Goal: Information Seeking & Learning: Learn about a topic

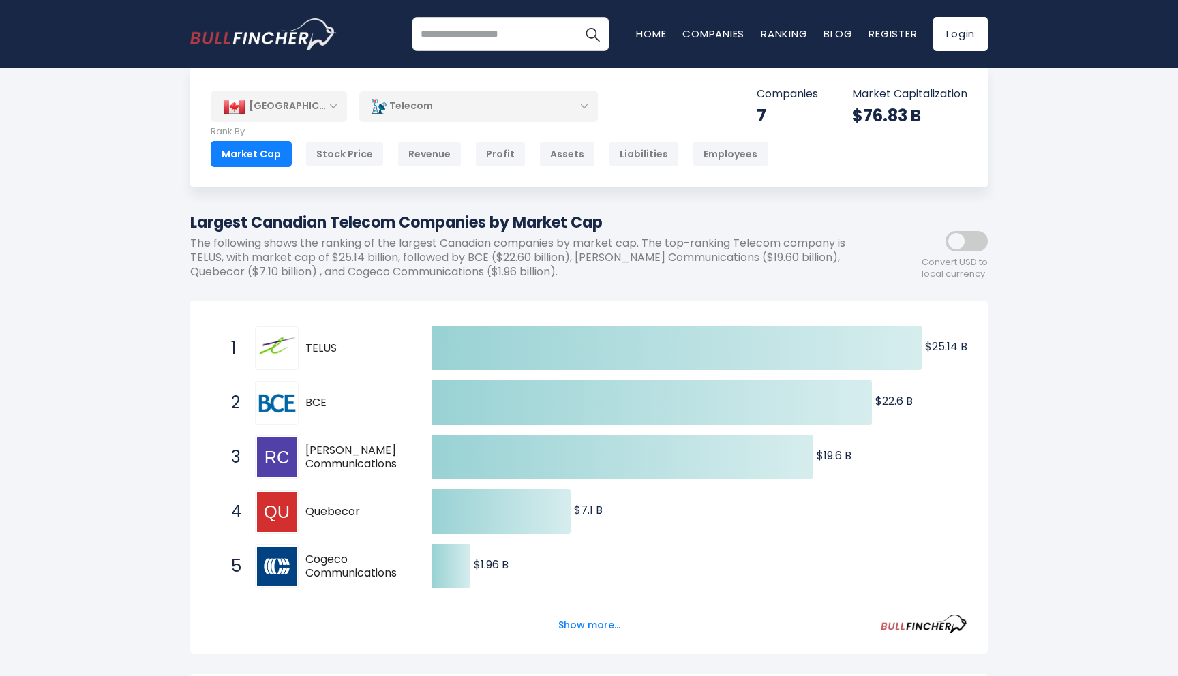
scroll to position [20, 0]
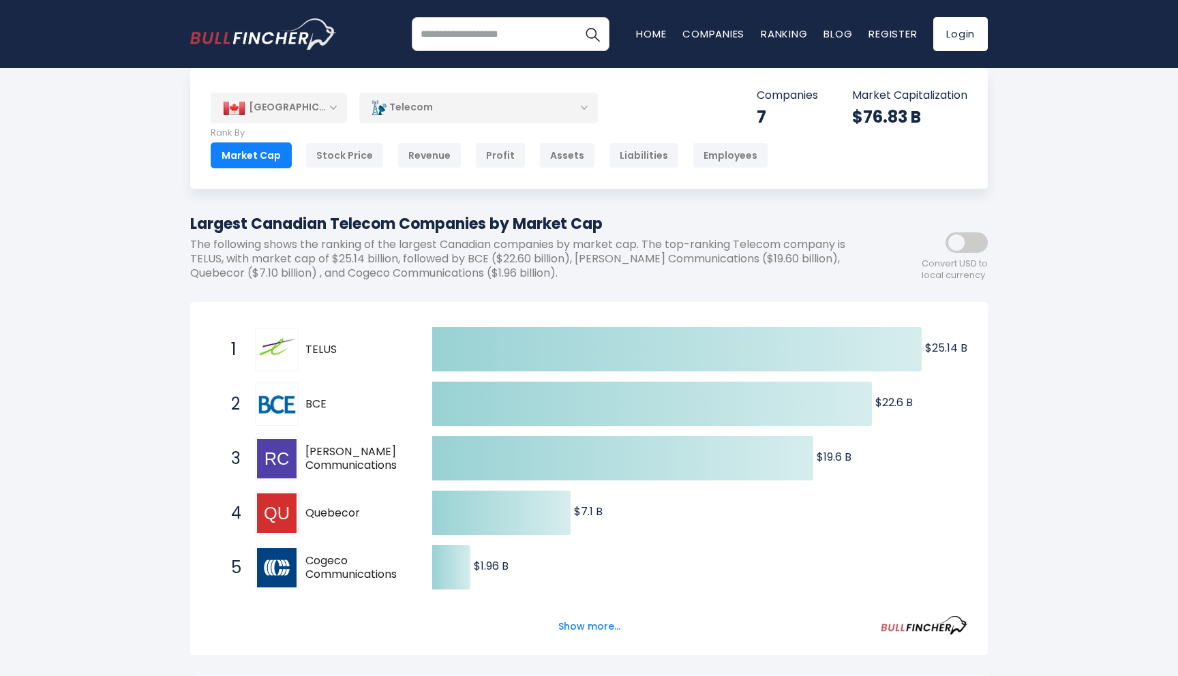
click at [283, 304] on div "Created with Highcharts 12.1.2 $25.14 B ​ $25.14 B $22.6 B ​ $22.6 B $19.6 B ​ …" at bounding box center [588, 478] width 797 height 353
click at [328, 105] on div "[GEOGRAPHIC_DATA]" at bounding box center [279, 108] width 136 height 30
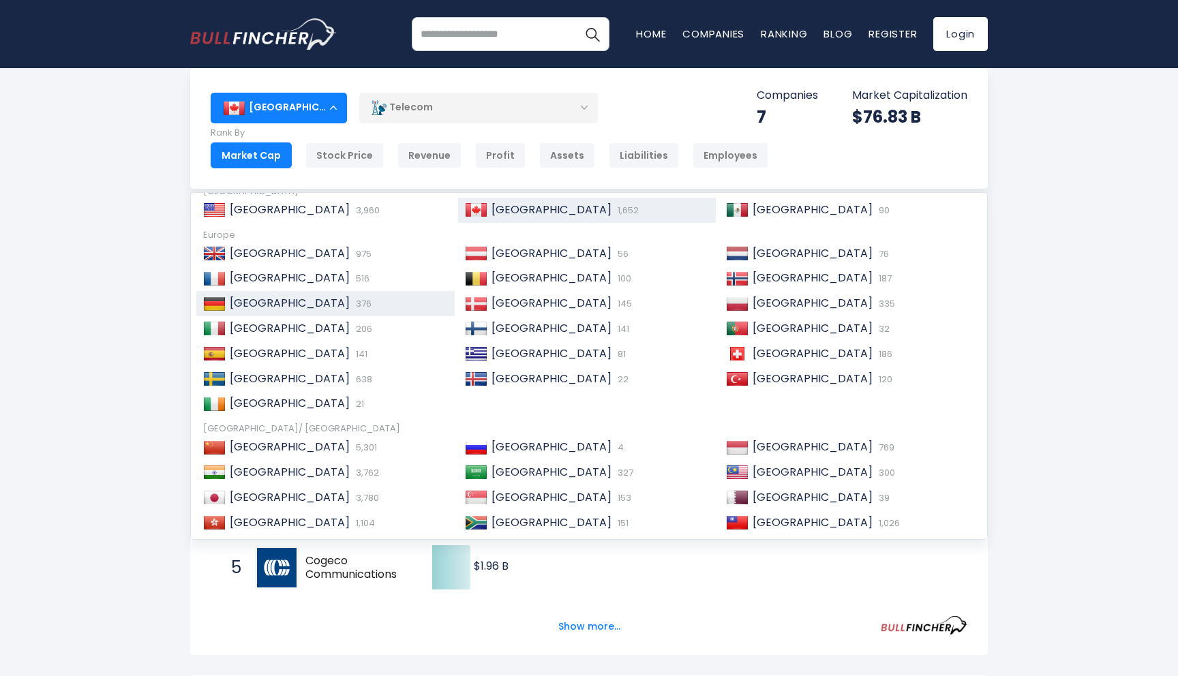
scroll to position [76, 0]
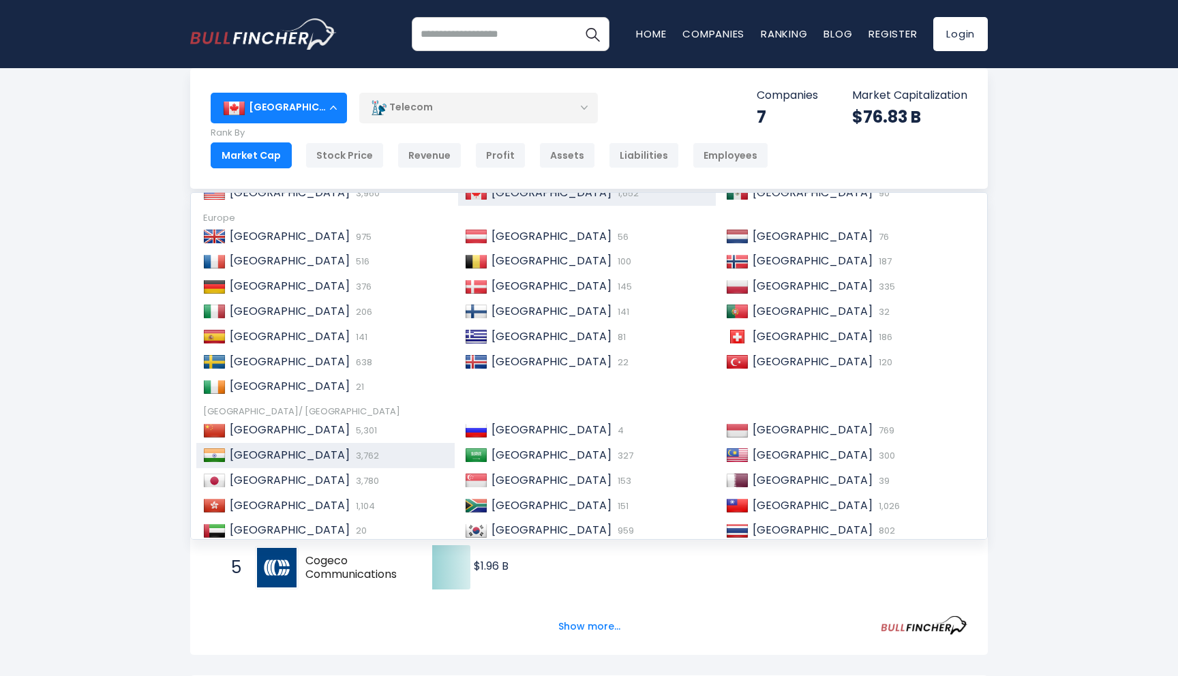
click at [297, 451] on div "India 3,762" at bounding box center [337, 455] width 222 height 14
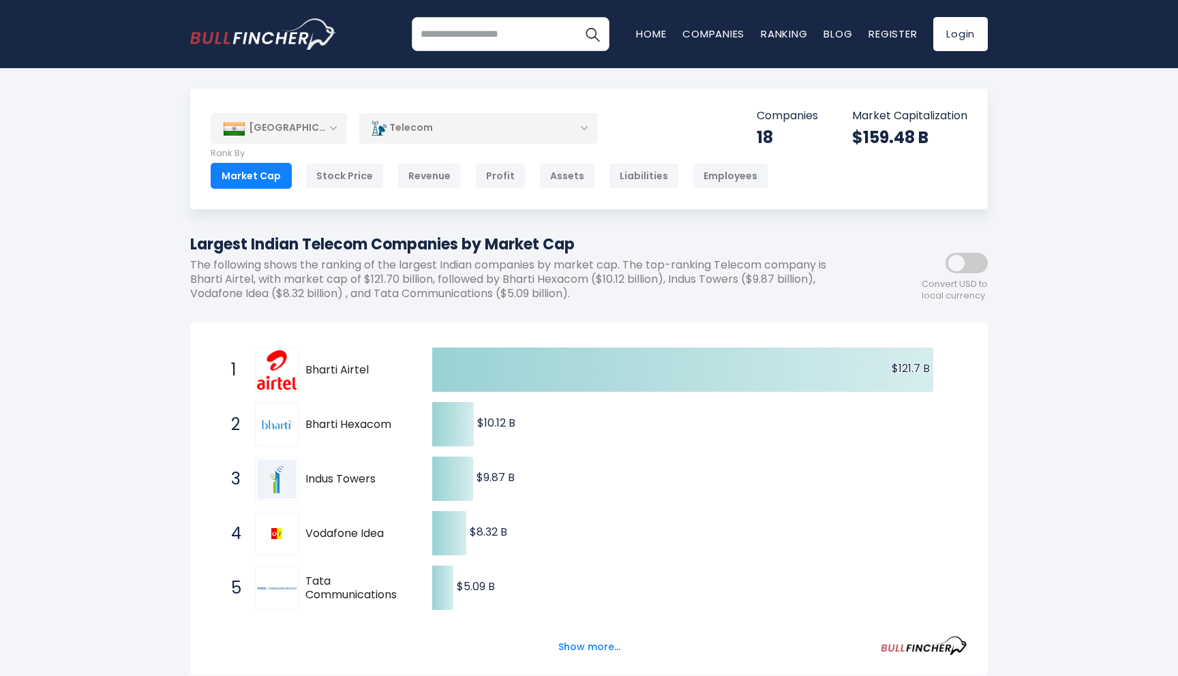
scroll to position [40, 0]
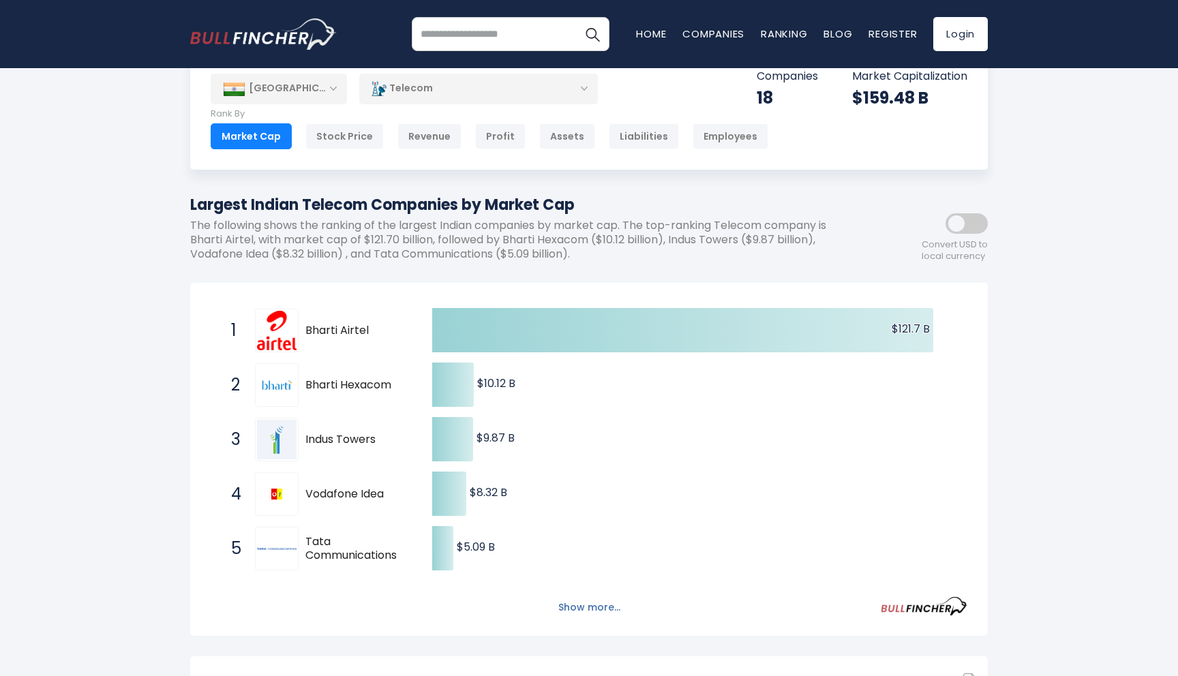
click at [587, 604] on button "Show more..." at bounding box center [589, 607] width 78 height 22
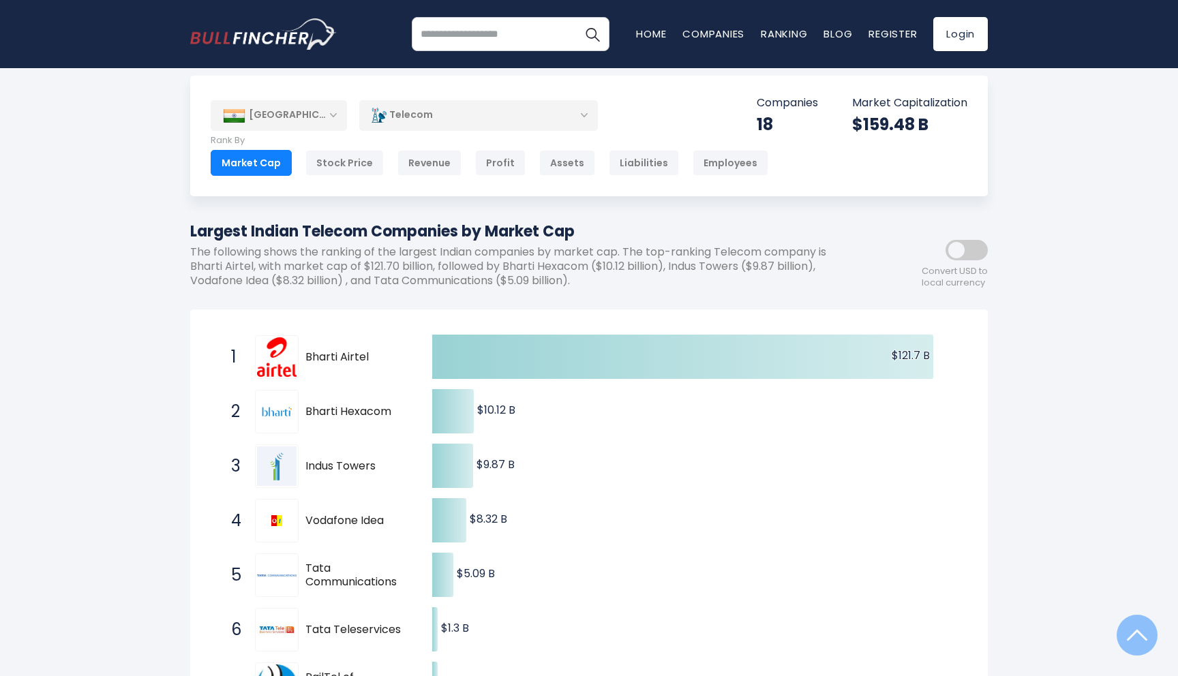
scroll to position [0, 0]
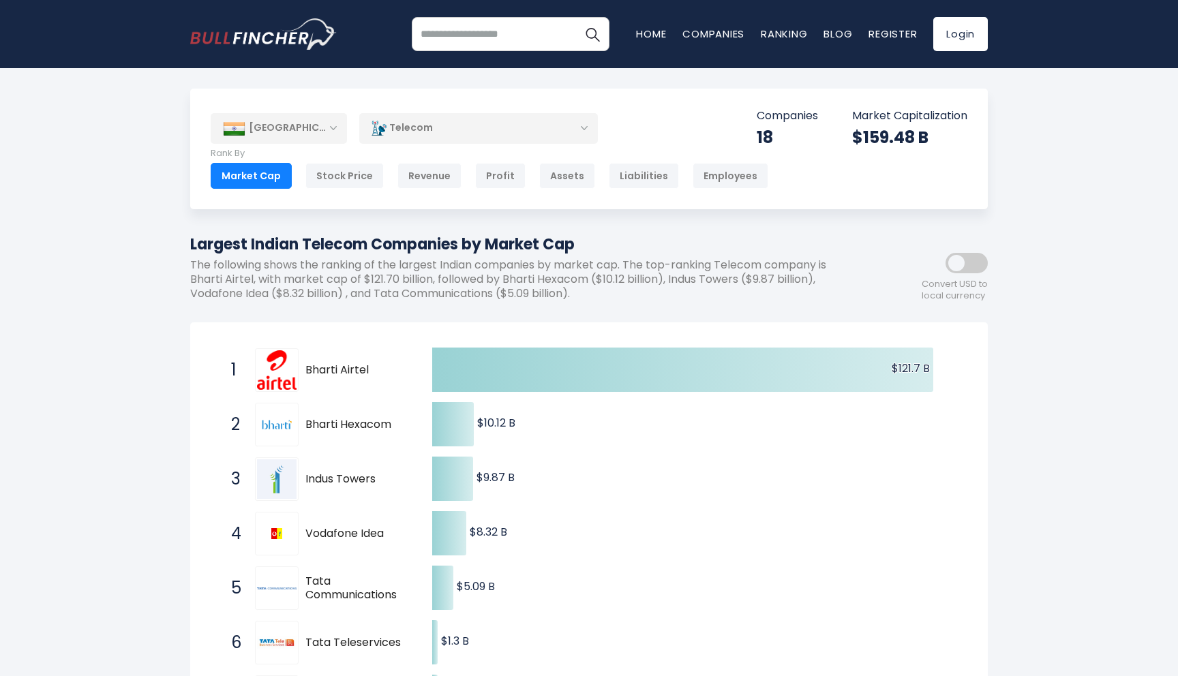
click at [318, 129] on div "[GEOGRAPHIC_DATA]" at bounding box center [279, 128] width 136 height 30
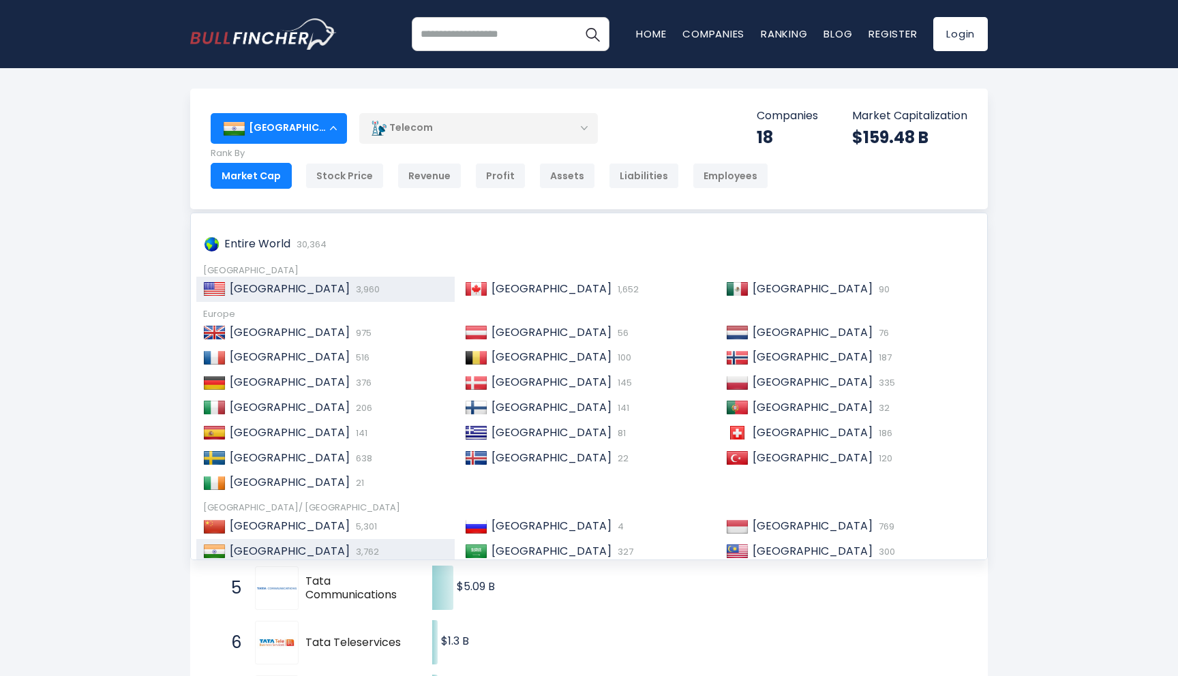
click at [266, 298] on div "United States 3,960" at bounding box center [325, 289] width 258 height 25
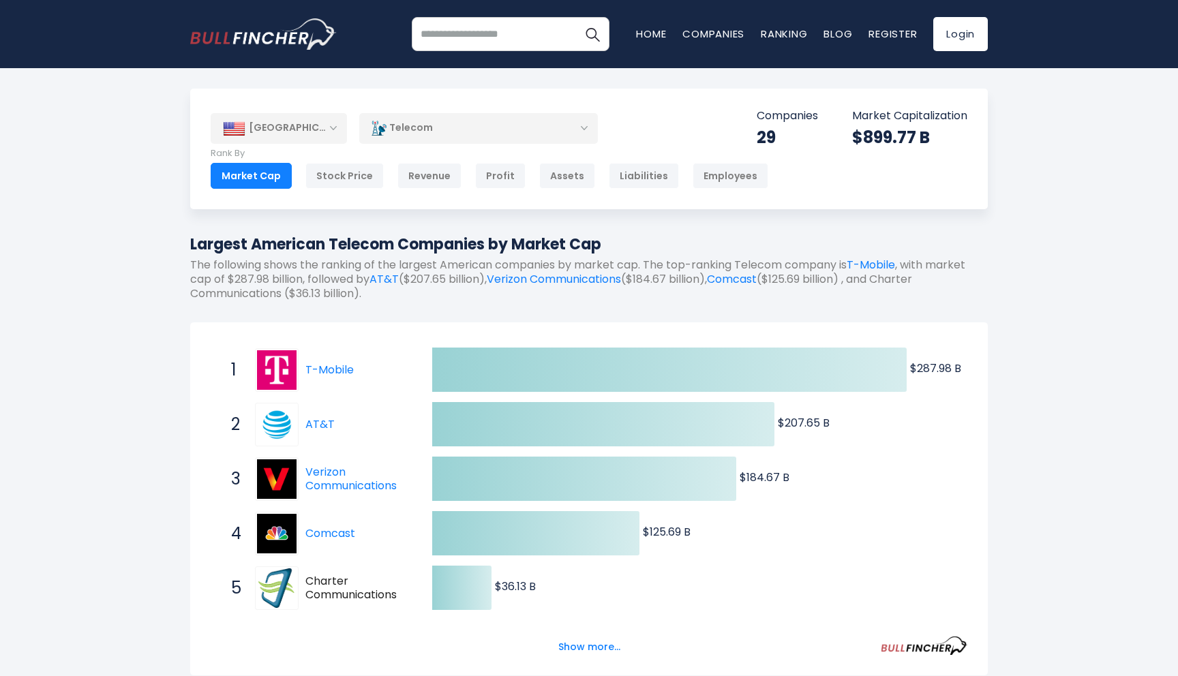
click at [326, 125] on div "[GEOGRAPHIC_DATA]" at bounding box center [279, 128] width 136 height 30
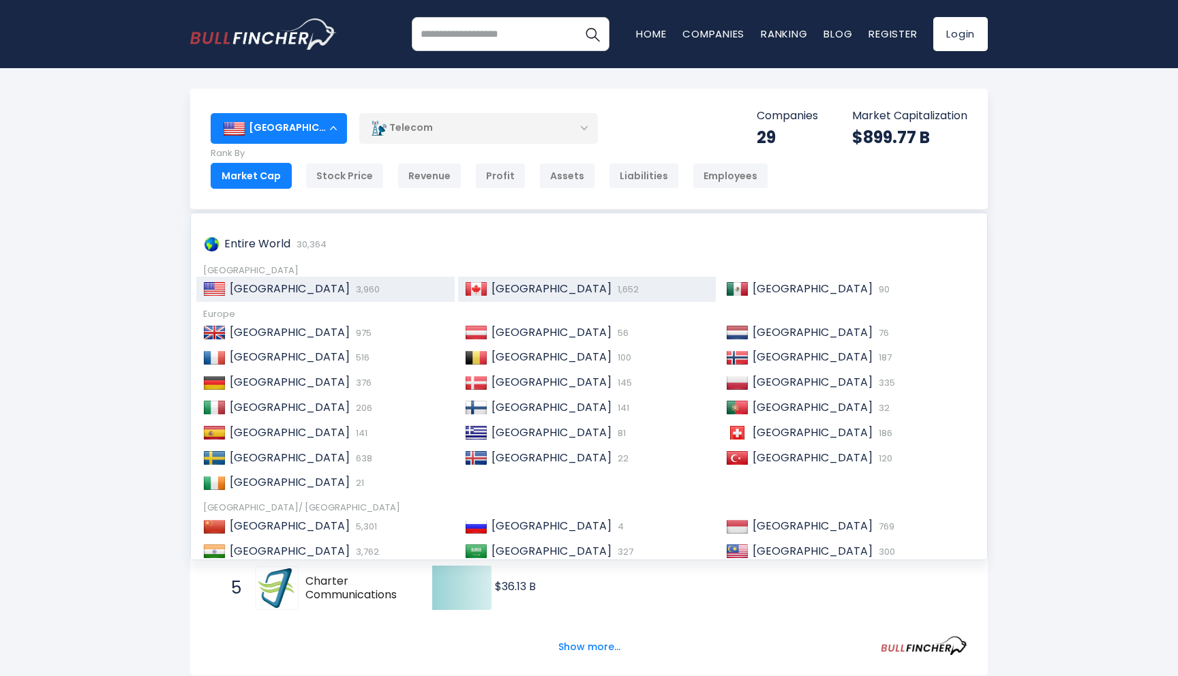
click at [614, 293] on span "1,652" at bounding box center [626, 289] width 25 height 13
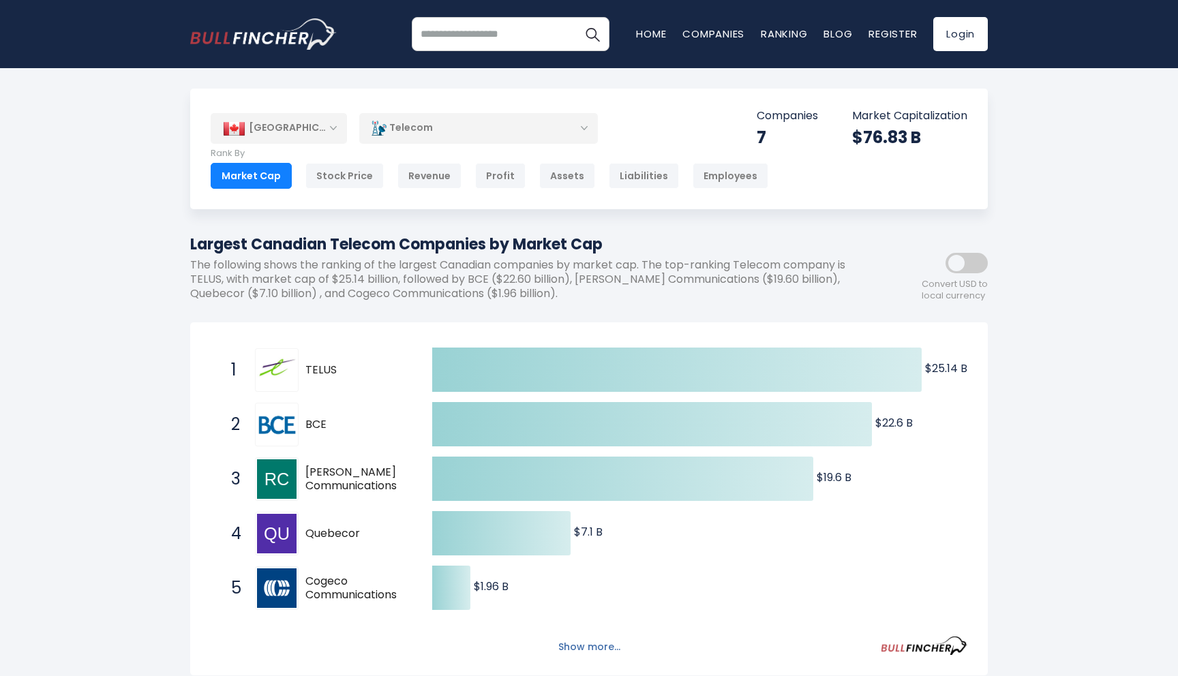
click at [604, 649] on button "Show more..." at bounding box center [589, 647] width 78 height 22
